Goal: Task Accomplishment & Management: Use online tool/utility

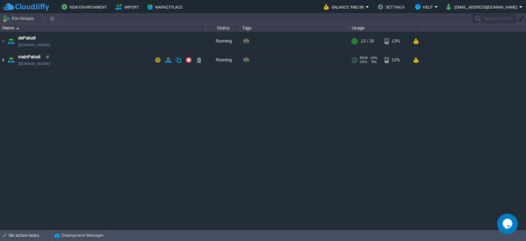
click at [3, 60] on img at bounding box center [2, 60] width 5 height 19
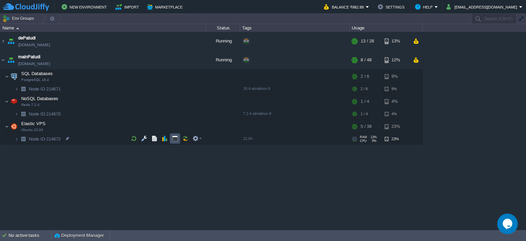
click at [175, 139] on button "button" at bounding box center [175, 138] width 6 height 6
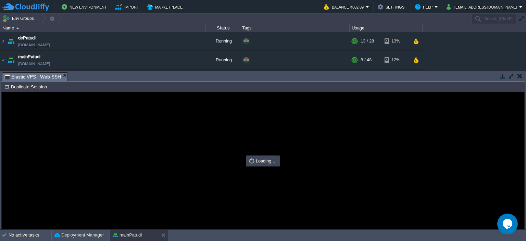
type input "#000000"
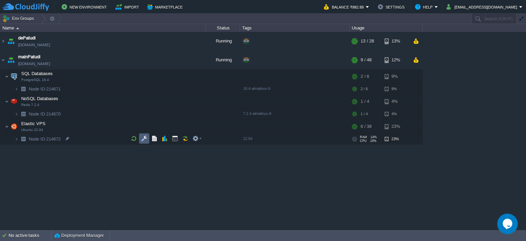
click at [147, 139] on button "button" at bounding box center [144, 138] width 6 height 6
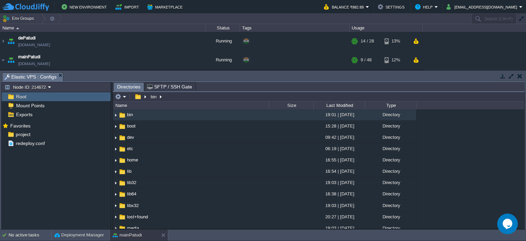
click at [37, 98] on div "Root" at bounding box center [56, 96] width 109 height 9
click at [56, 98] on div "Root" at bounding box center [56, 96] width 109 height 9
click at [41, 135] on div "project" at bounding box center [56, 134] width 109 height 9
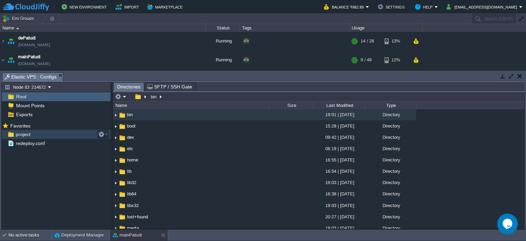
click at [41, 135] on div "project" at bounding box center [56, 134] width 109 height 9
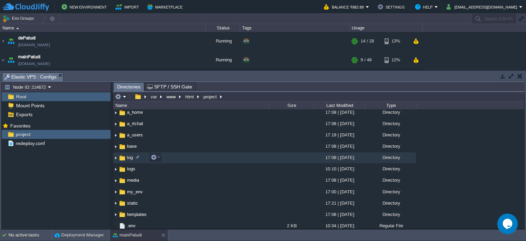
scroll to position [22, 0]
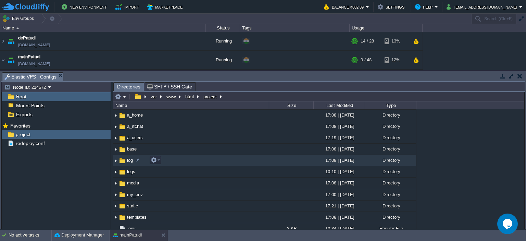
click at [188, 160] on td "log" at bounding box center [191, 160] width 156 height 11
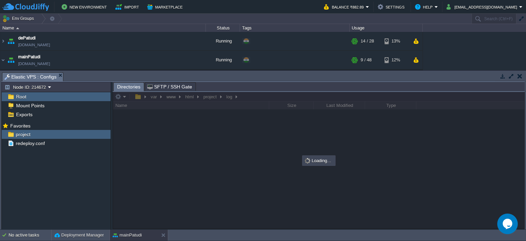
scroll to position [0, 0]
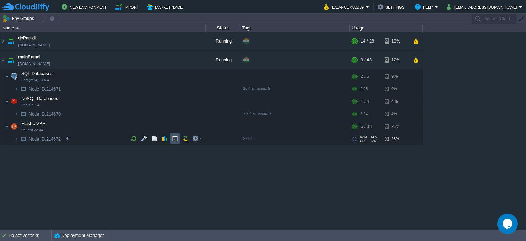
click at [177, 138] on button "button" at bounding box center [175, 138] width 6 height 6
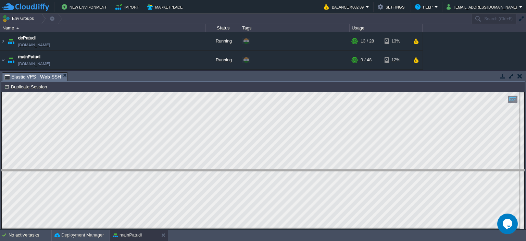
drag, startPoint x: 483, startPoint y: 83, endPoint x: 420, endPoint y: 177, distance: 112.5
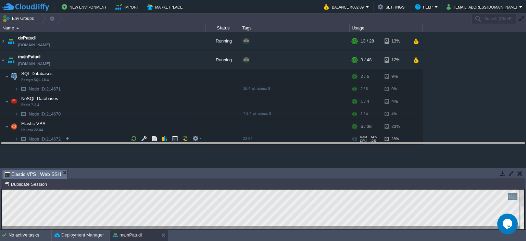
drag, startPoint x: 143, startPoint y: 178, endPoint x: 135, endPoint y: 150, distance: 28.5
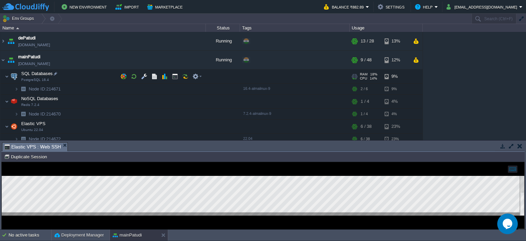
scroll to position [4, 0]
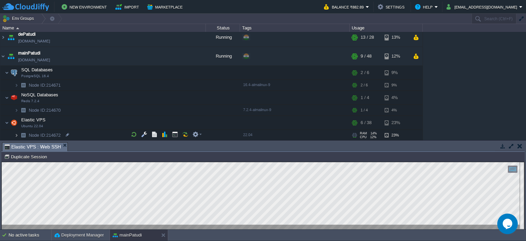
click at [17, 134] on img at bounding box center [16, 135] width 4 height 11
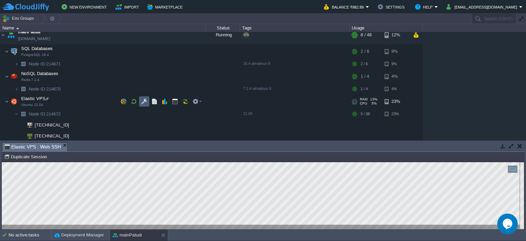
scroll to position [37, 0]
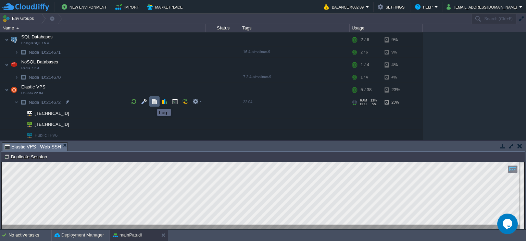
click at [153, 103] on button "button" at bounding box center [154, 101] width 6 height 6
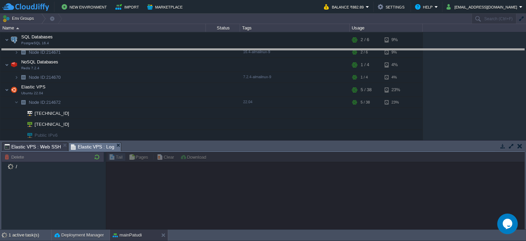
drag, startPoint x: 143, startPoint y: 150, endPoint x: 154, endPoint y: 49, distance: 101.3
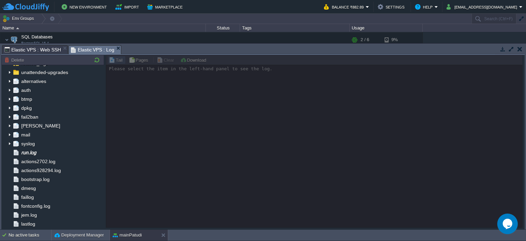
scroll to position [78, 0]
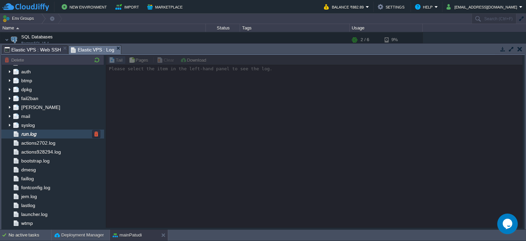
click at [38, 137] on div "run.log" at bounding box center [52, 134] width 103 height 9
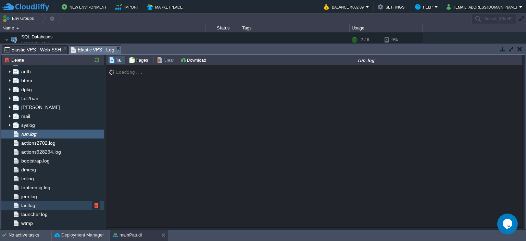
click at [34, 209] on div "lastlog" at bounding box center [52, 205] width 103 height 9
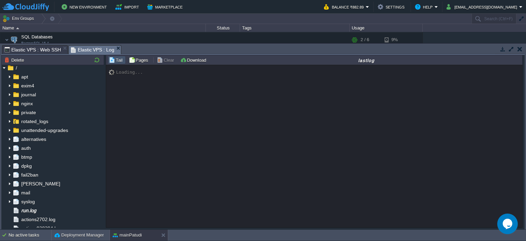
scroll to position [0, 0]
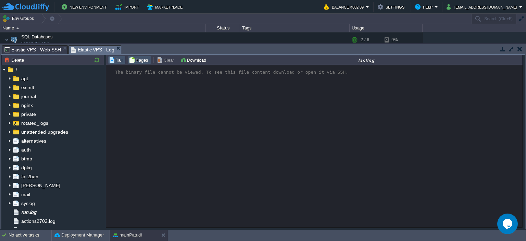
click at [145, 59] on button "Pages" at bounding box center [140, 60] width 22 height 6
type input "0"
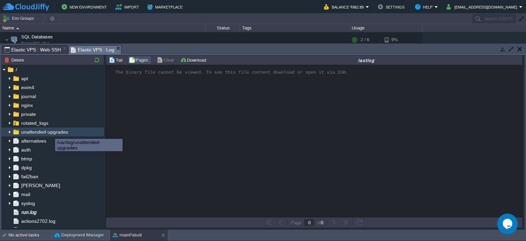
scroll to position [78, 0]
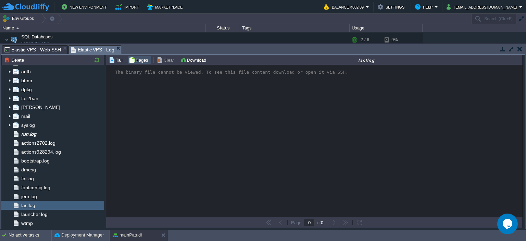
click at [521, 50] on button "button" at bounding box center [520, 49] width 5 height 6
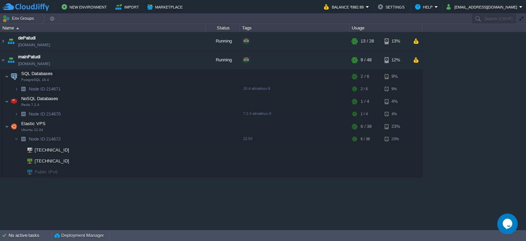
scroll to position [0, 0]
click at [175, 140] on button "button" at bounding box center [175, 138] width 6 height 6
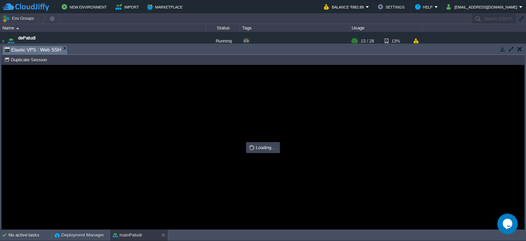
type input "#000000"
